Goal: Find specific page/section: Find specific page/section

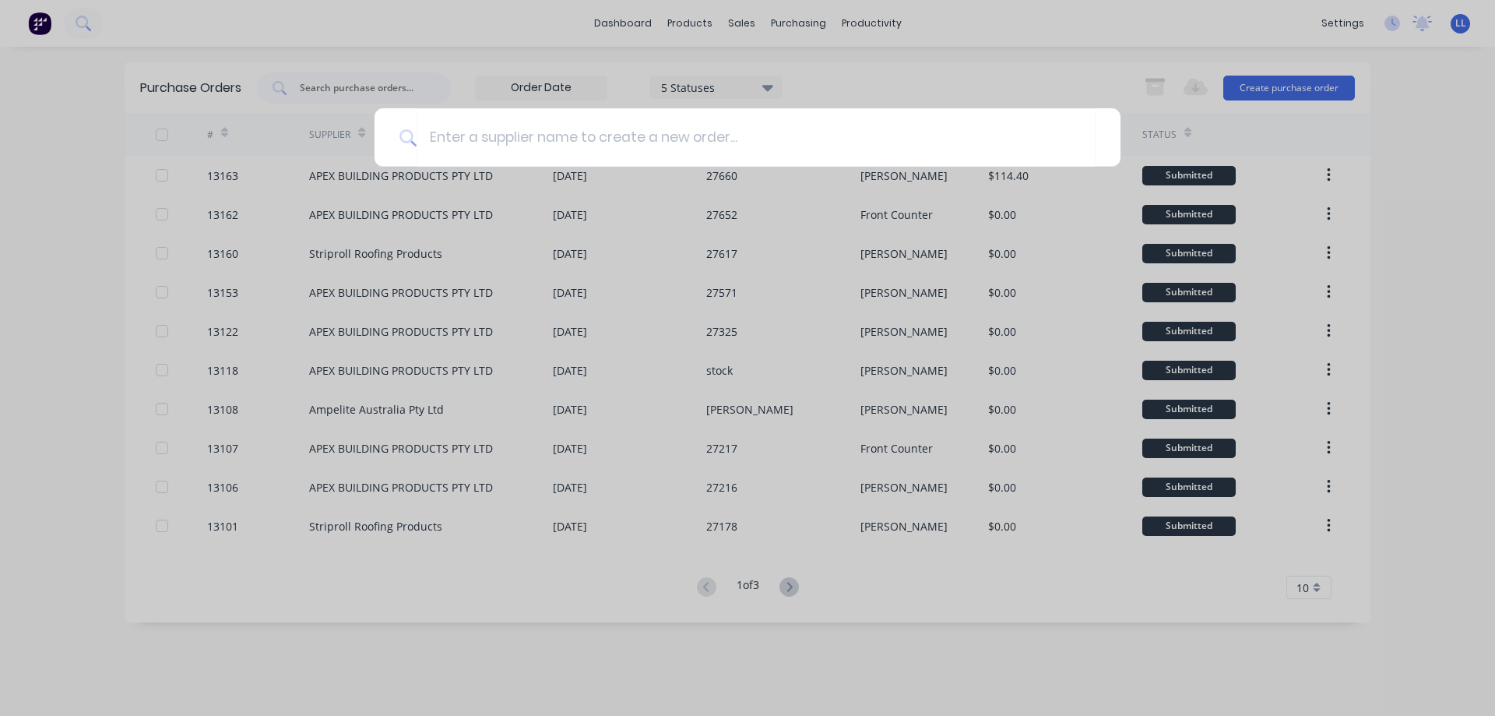
click at [43, 26] on div at bounding box center [747, 358] width 1495 height 716
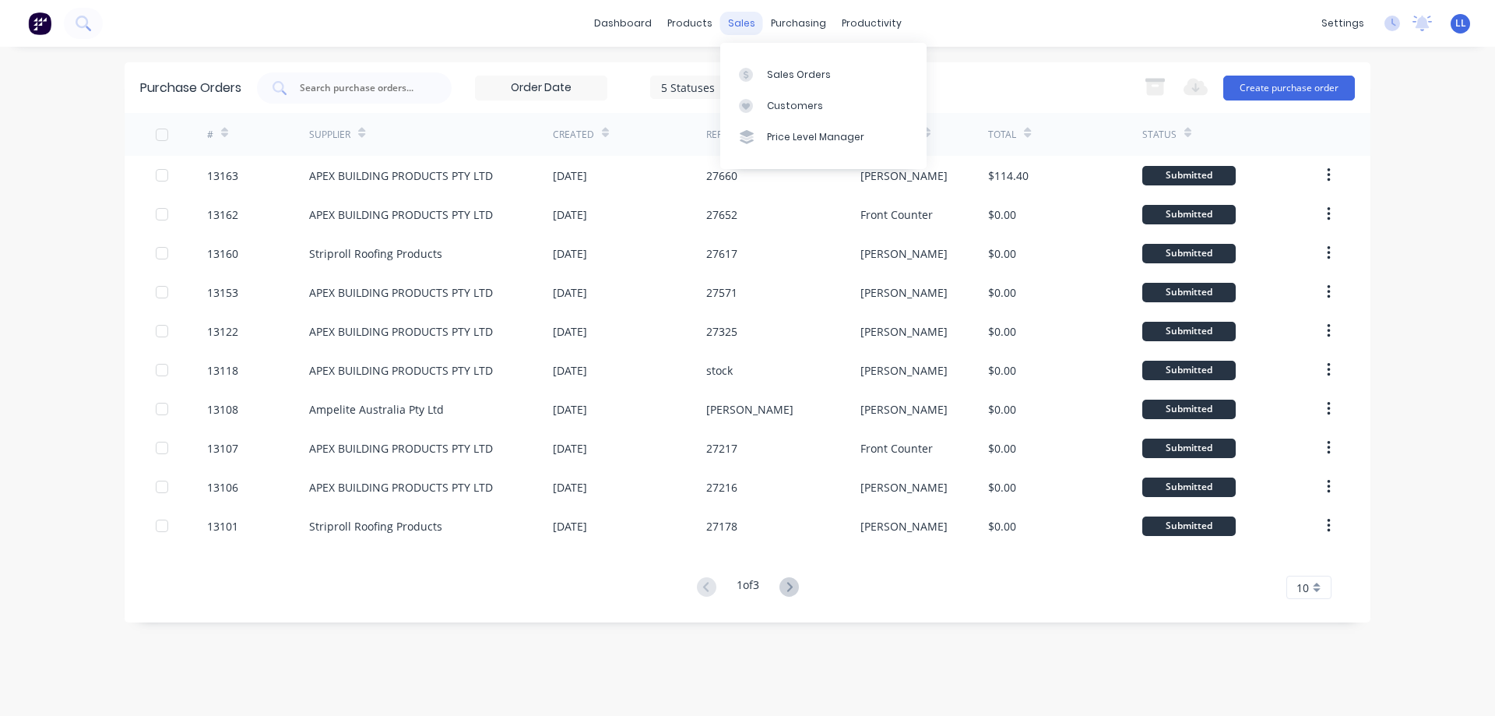
click at [744, 26] on div "sales" at bounding box center [741, 23] width 43 height 23
click at [775, 72] on div "Sales Orders" at bounding box center [799, 75] width 64 height 14
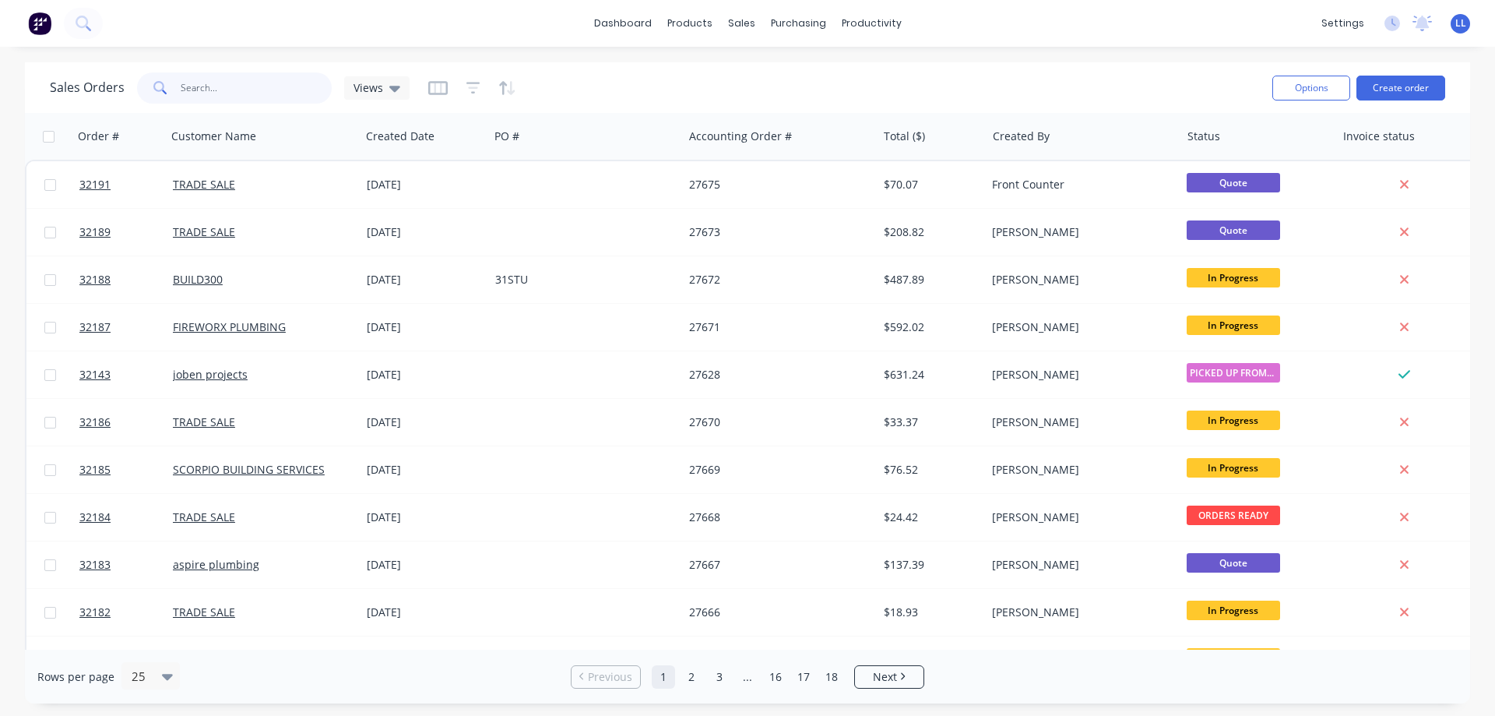
click at [243, 90] on input "text" at bounding box center [257, 87] width 152 height 31
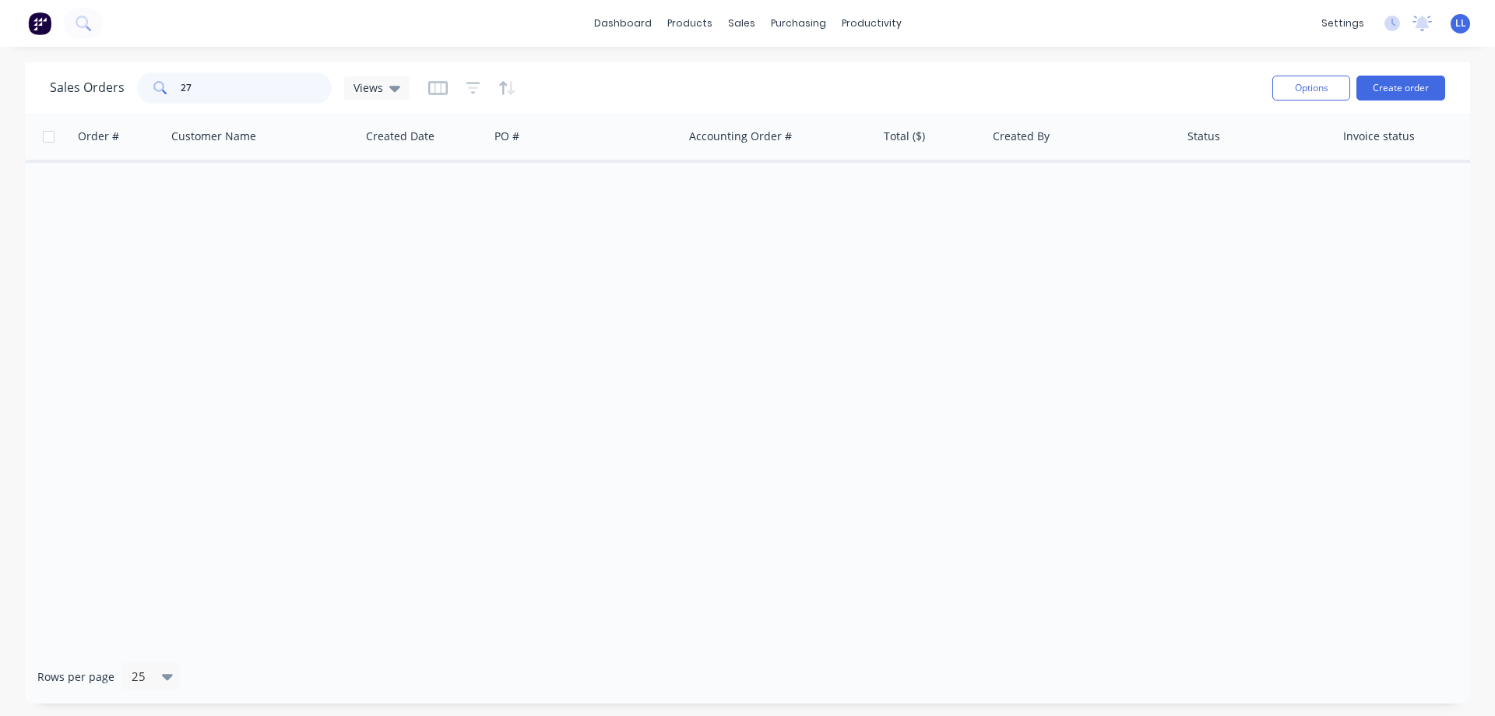
type input "2"
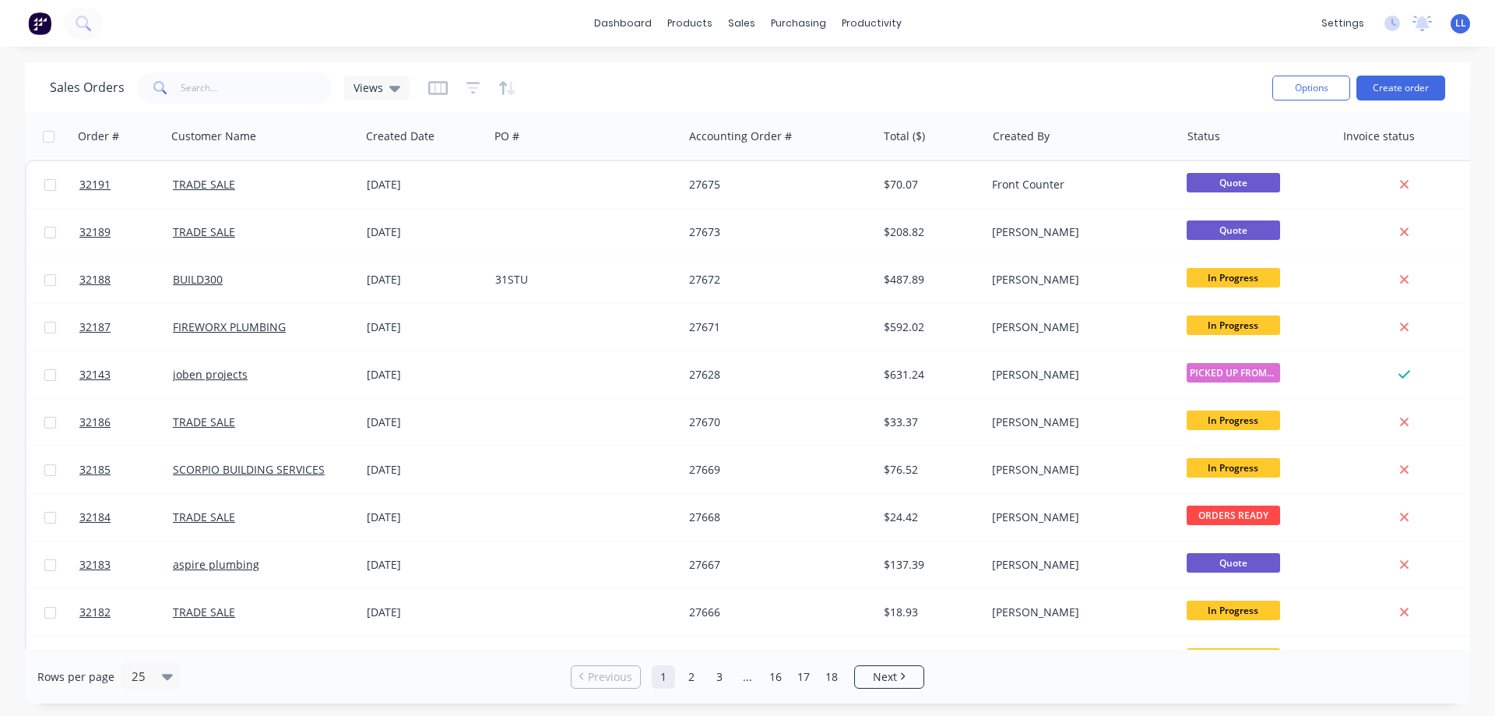
click at [46, 19] on img at bounding box center [39, 23] width 23 height 23
